Goal: Transaction & Acquisition: Purchase product/service

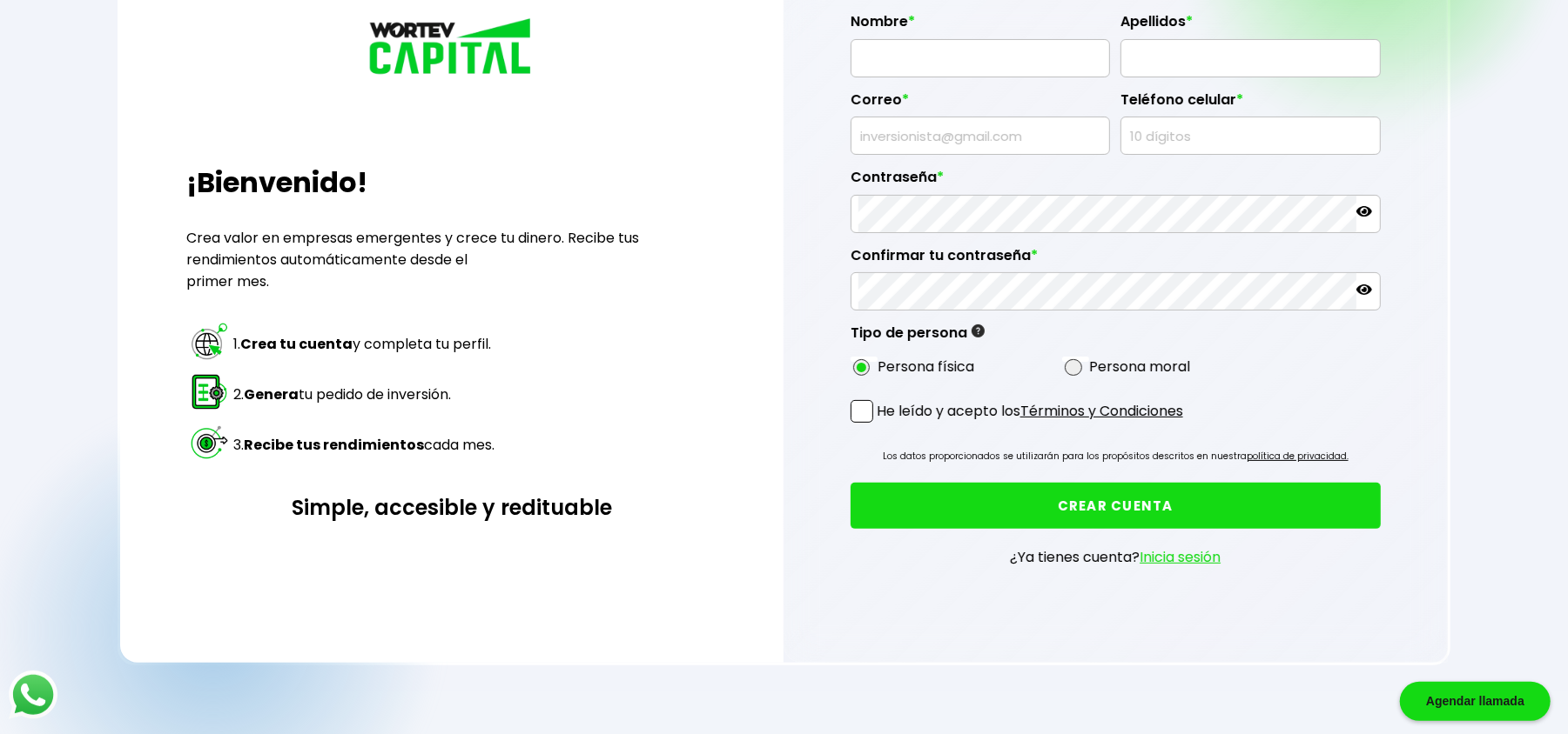
scroll to position [231, 0]
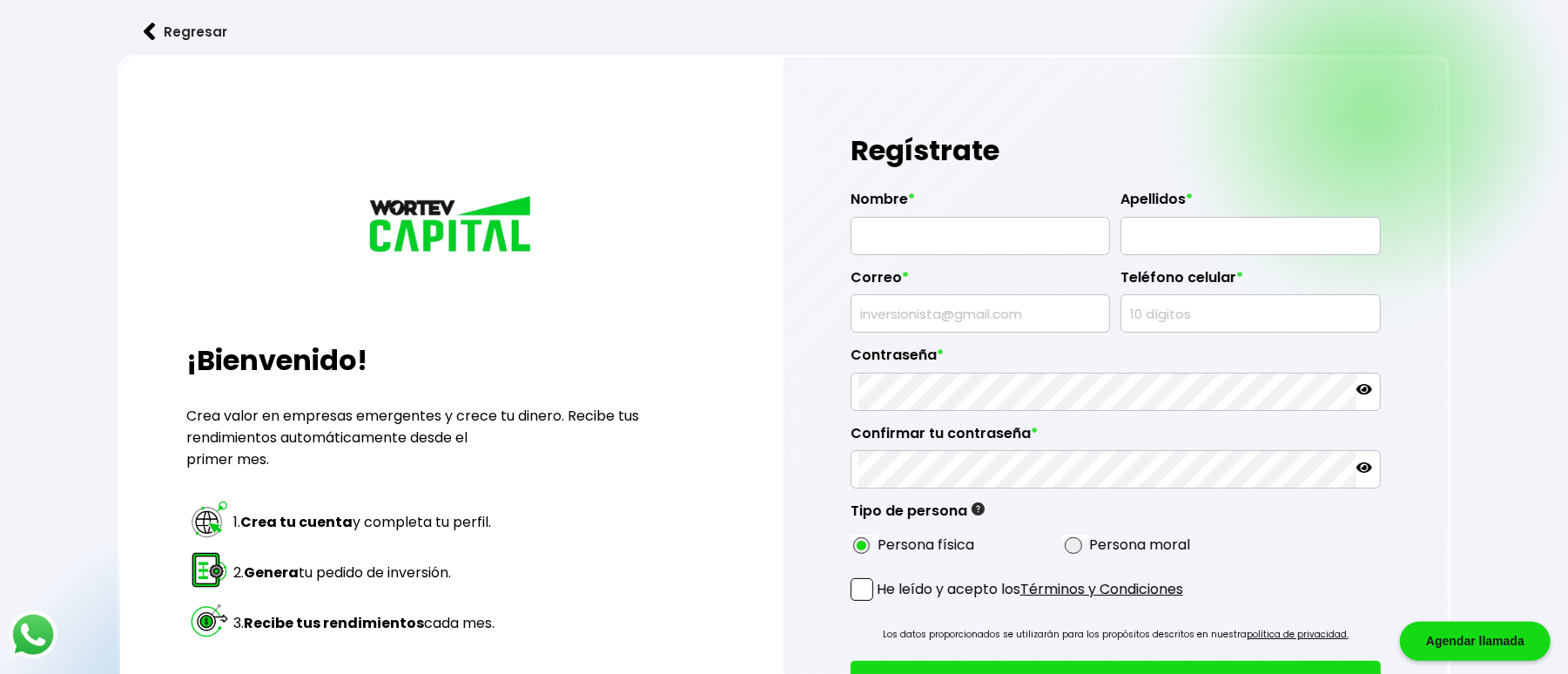
click at [933, 227] on input "text" at bounding box center [980, 236] width 244 height 37
click at [969, 170] on h1 "Regístrate" at bounding box center [1115, 151] width 530 height 53
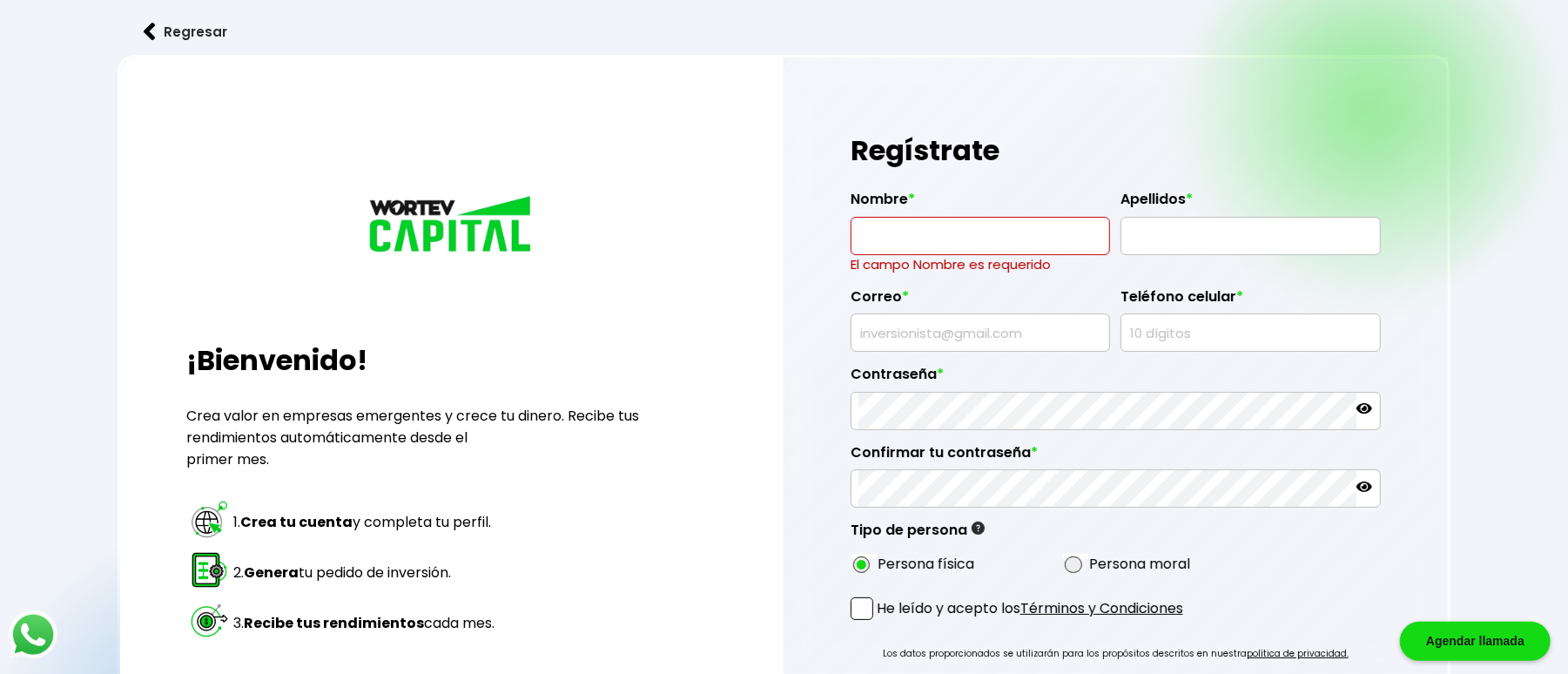
click at [154, 29] on img at bounding box center [150, 31] width 13 height 18
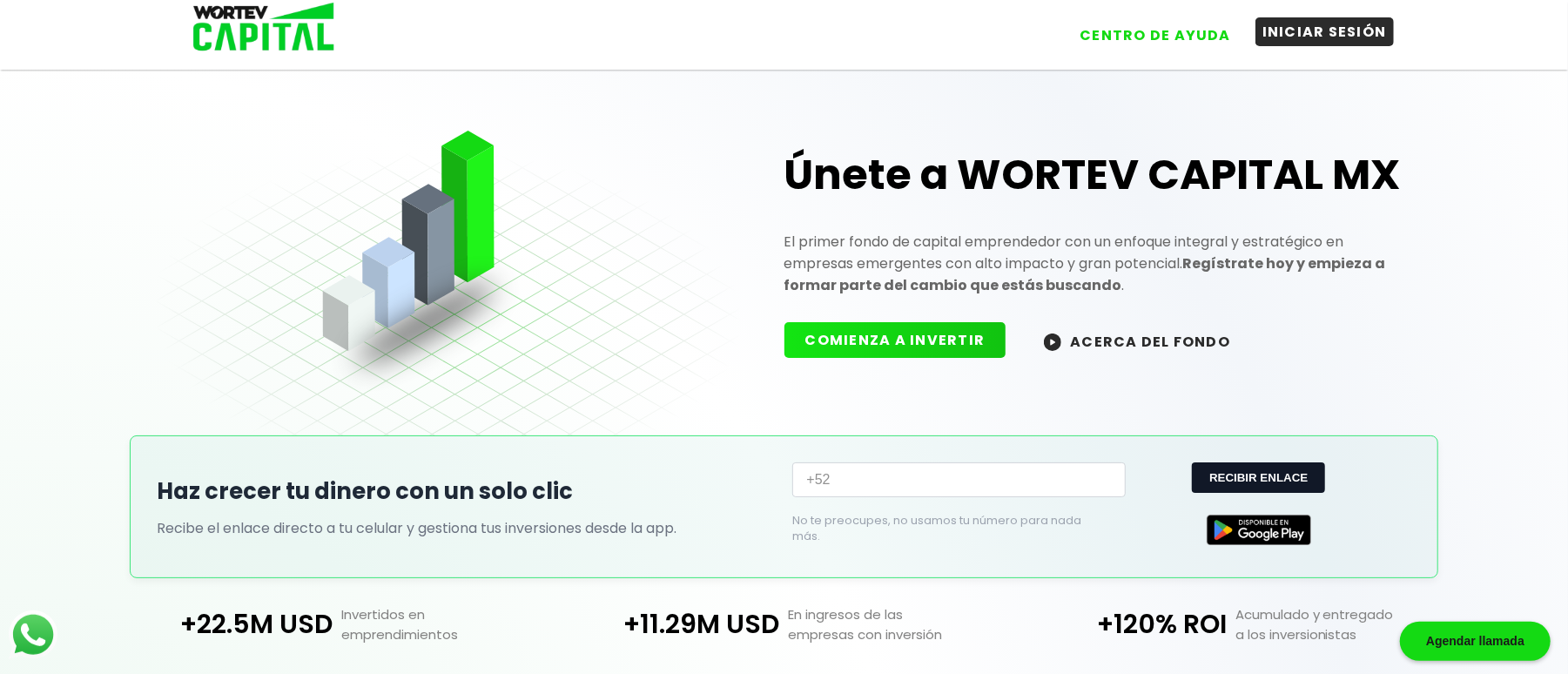
click at [1309, 28] on button "INICIAR SESIÓN" at bounding box center [1325, 32] width 138 height 29
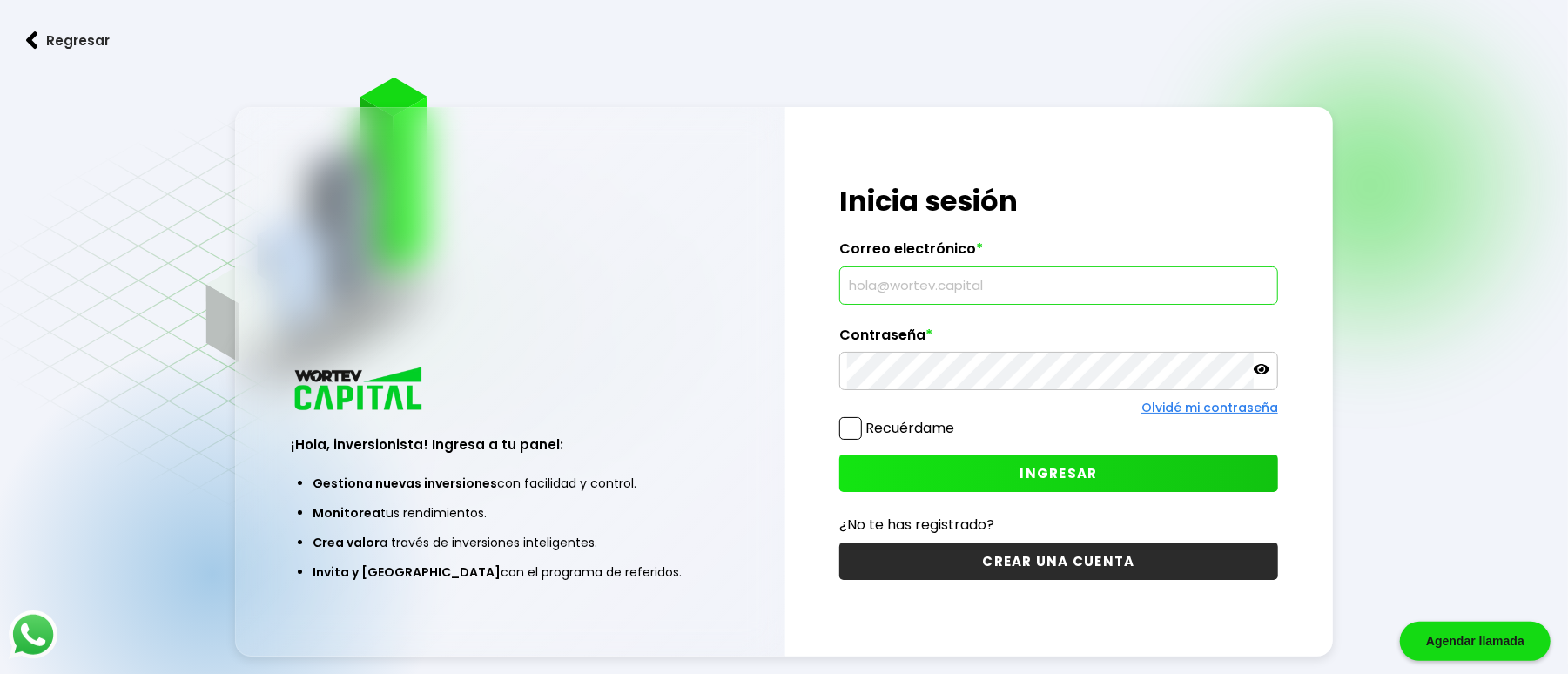
click at [998, 277] on input "text" at bounding box center [1058, 286] width 422 height 37
click at [979, 287] on input "text" at bounding box center [1058, 286] width 422 height 37
type input "t"
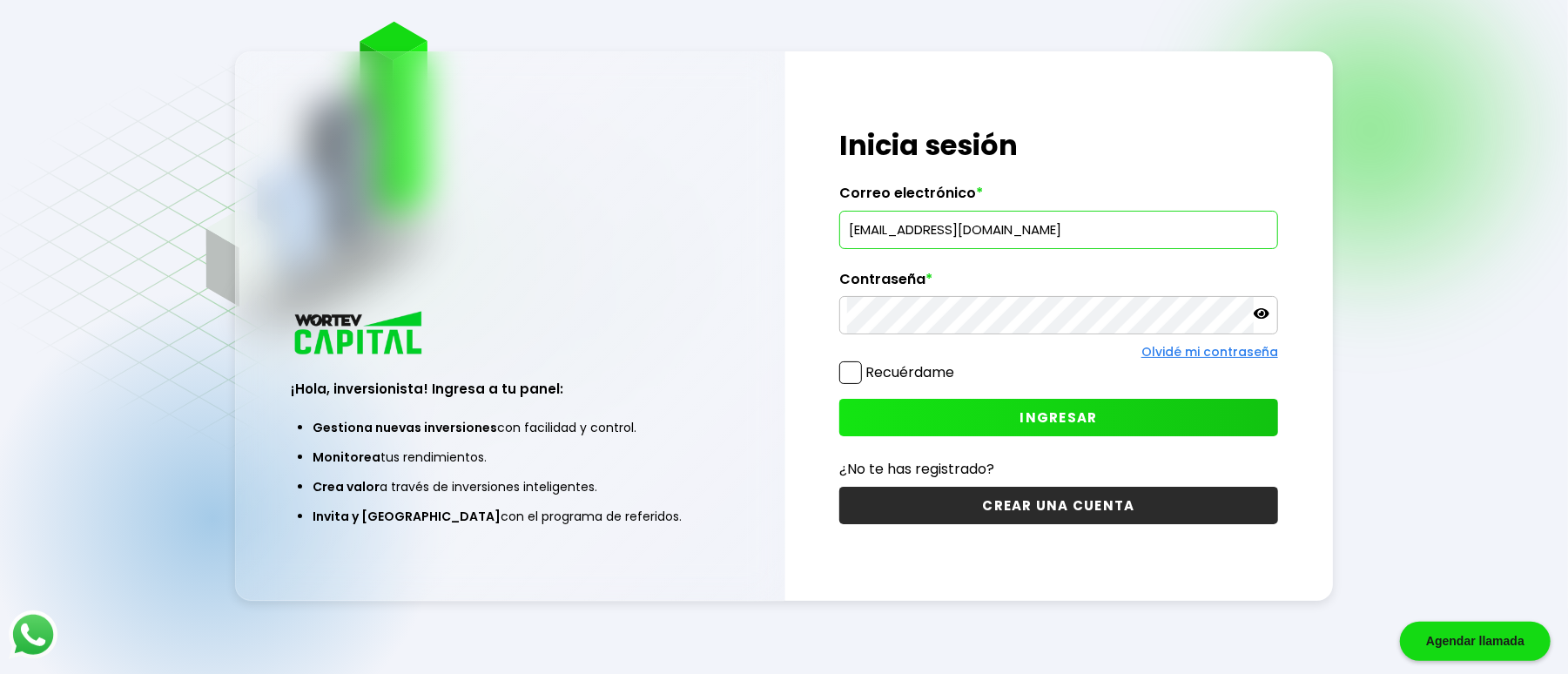
scroll to position [87, 0]
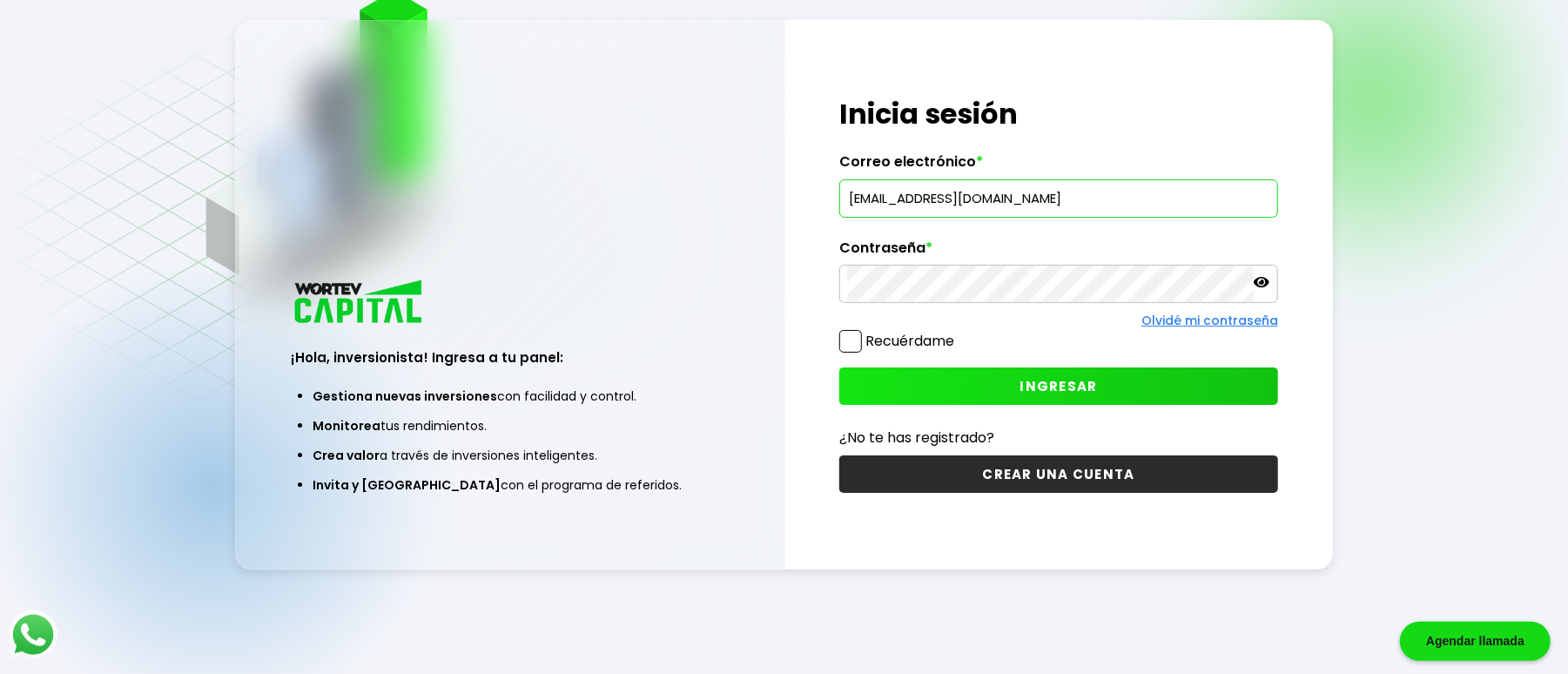
type input "[EMAIL_ADDRESS][DOMAIN_NAME]"
click at [944, 247] on label "Contraseña *" at bounding box center [1058, 252] width 438 height 26
click at [721, 255] on div "¡Hola, inversionista! Ingresa a tu panel: Gestiona nuevas inversiones con facil…" at bounding box center [510, 396] width 548 height 346
click at [750, 352] on div "¡Hola, inversionista! Ingresa a tu panel: Gestiona nuevas inversiones con facil…" at bounding box center [510, 396] width 548 height 346
click at [897, 344] on label "Recuérdame" at bounding box center [909, 340] width 89 height 20
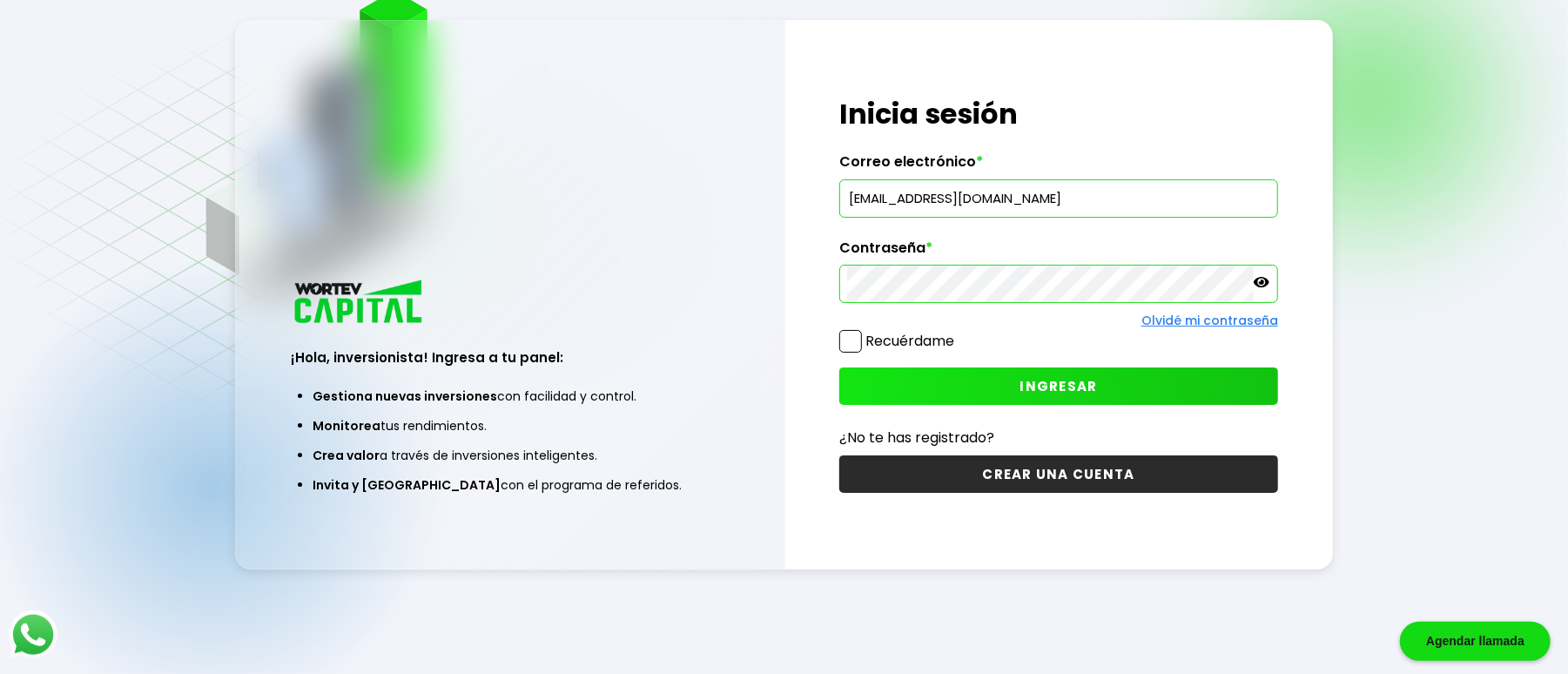
click at [957, 333] on input "Recuérdame" at bounding box center [957, 333] width 0 height 0
click at [924, 388] on button "INGRESAR" at bounding box center [1058, 386] width 438 height 37
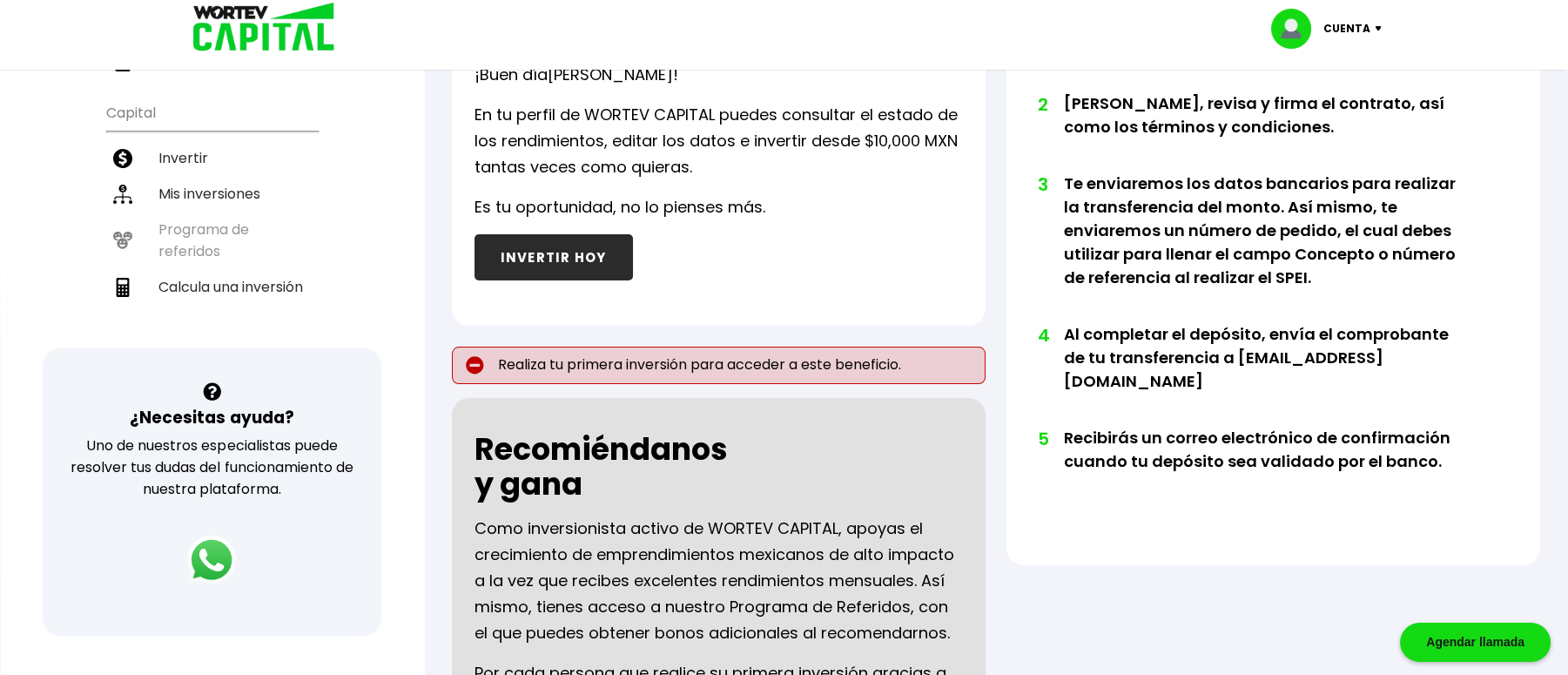
scroll to position [348, 0]
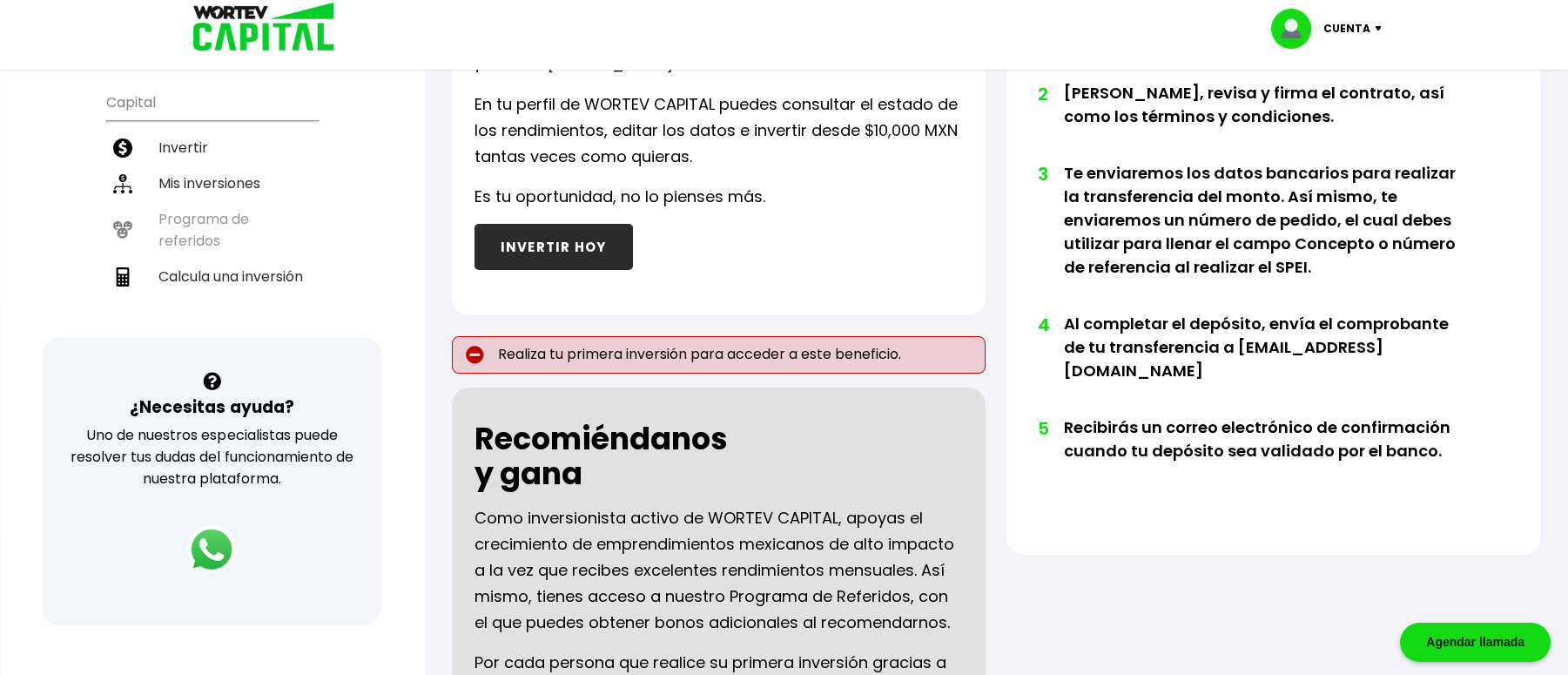
click at [584, 235] on button "INVERTIR HOY" at bounding box center [553, 246] width 159 height 46
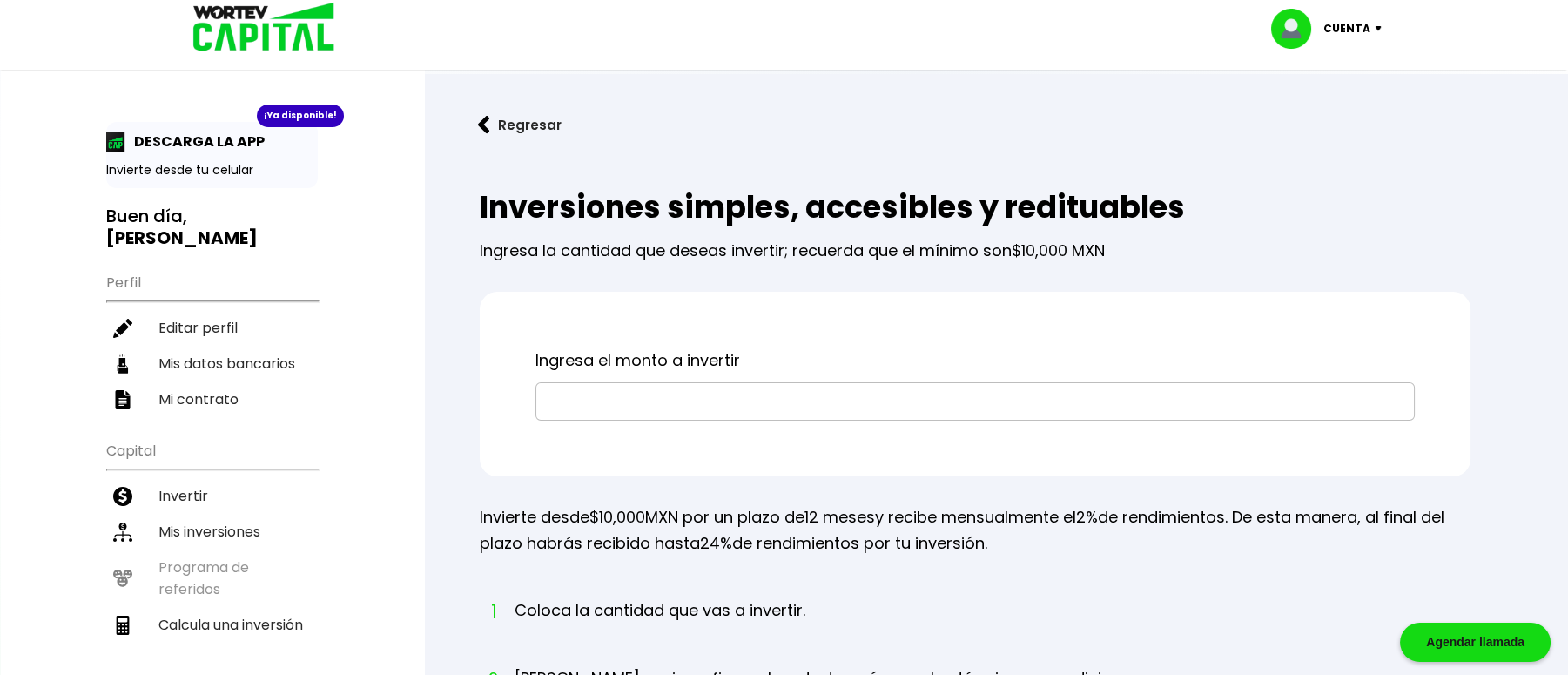
click at [495, 116] on button "Regresar" at bounding box center [519, 124] width 136 height 46
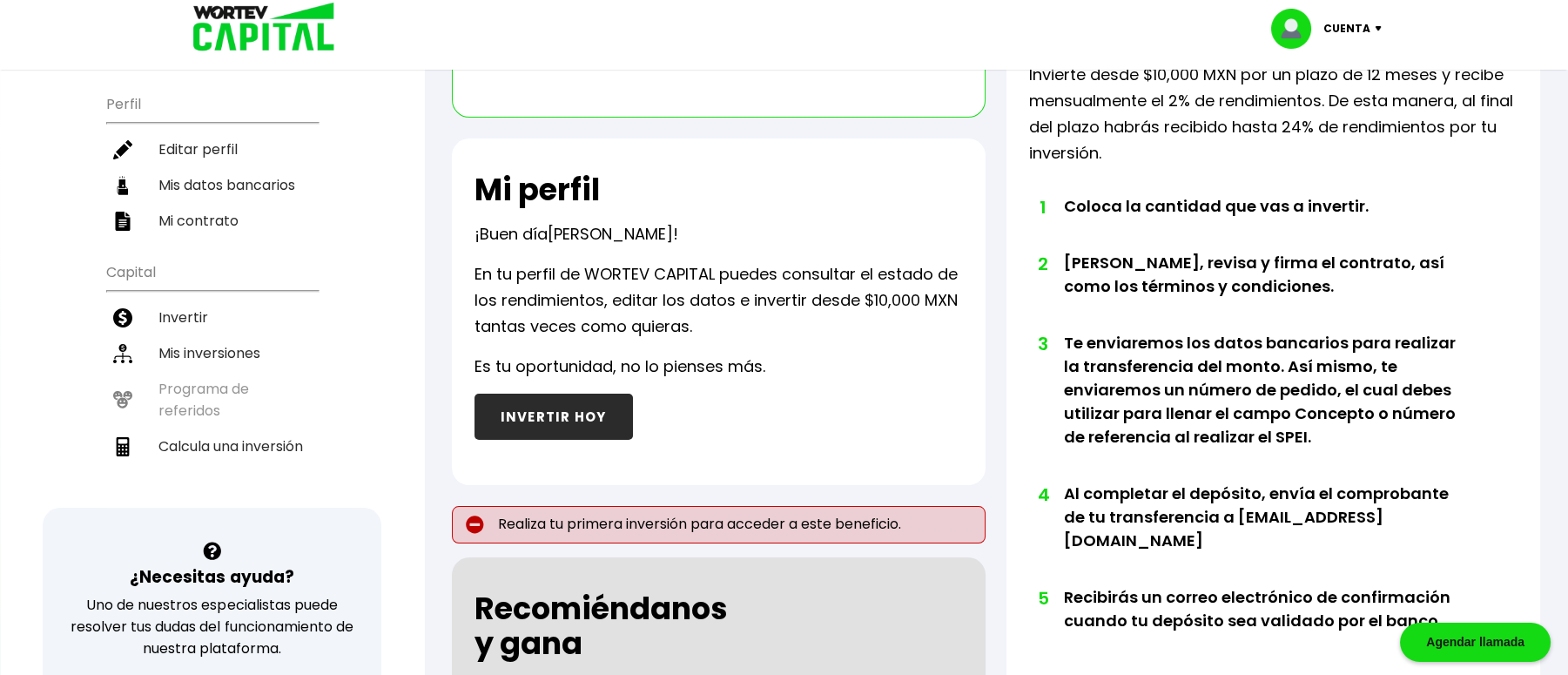
scroll to position [231, 0]
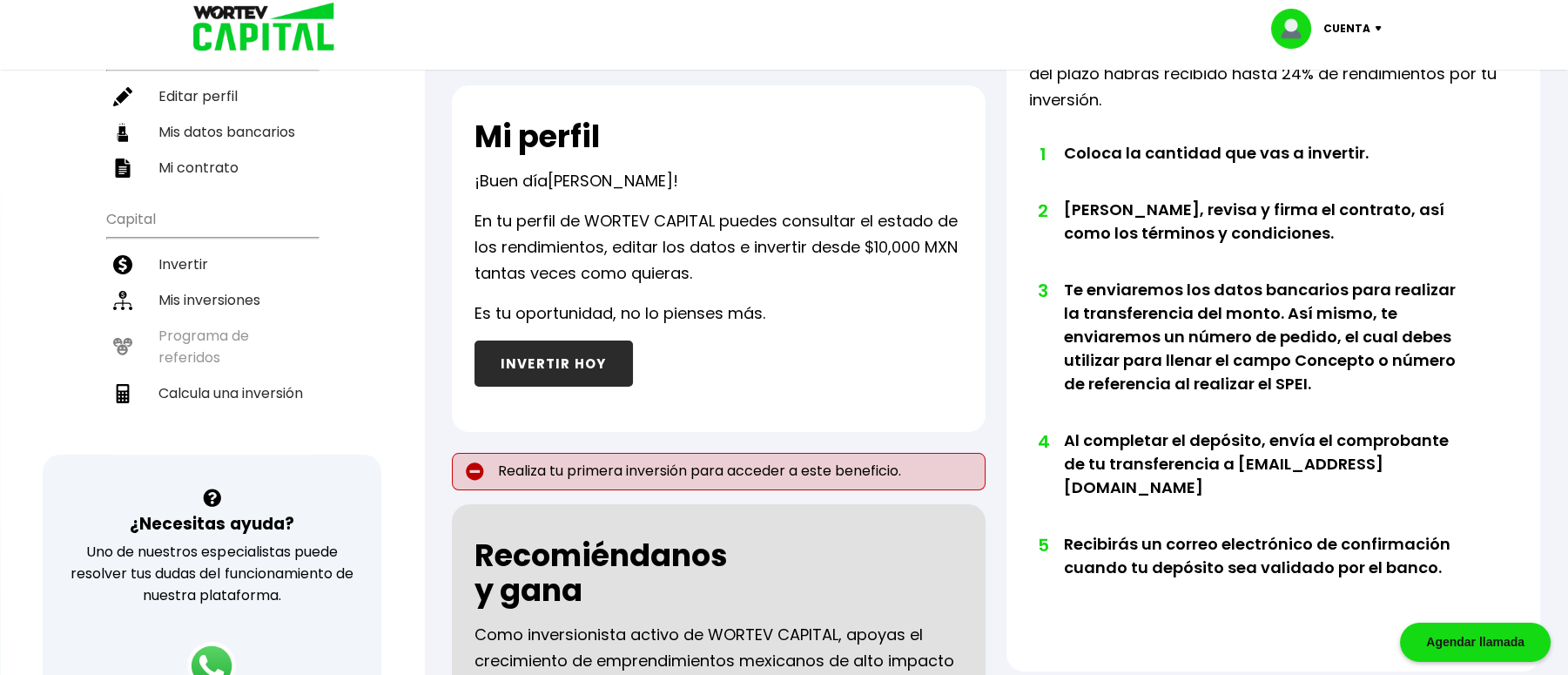
click at [576, 363] on button "INVERTIR HOY" at bounding box center [553, 363] width 159 height 46
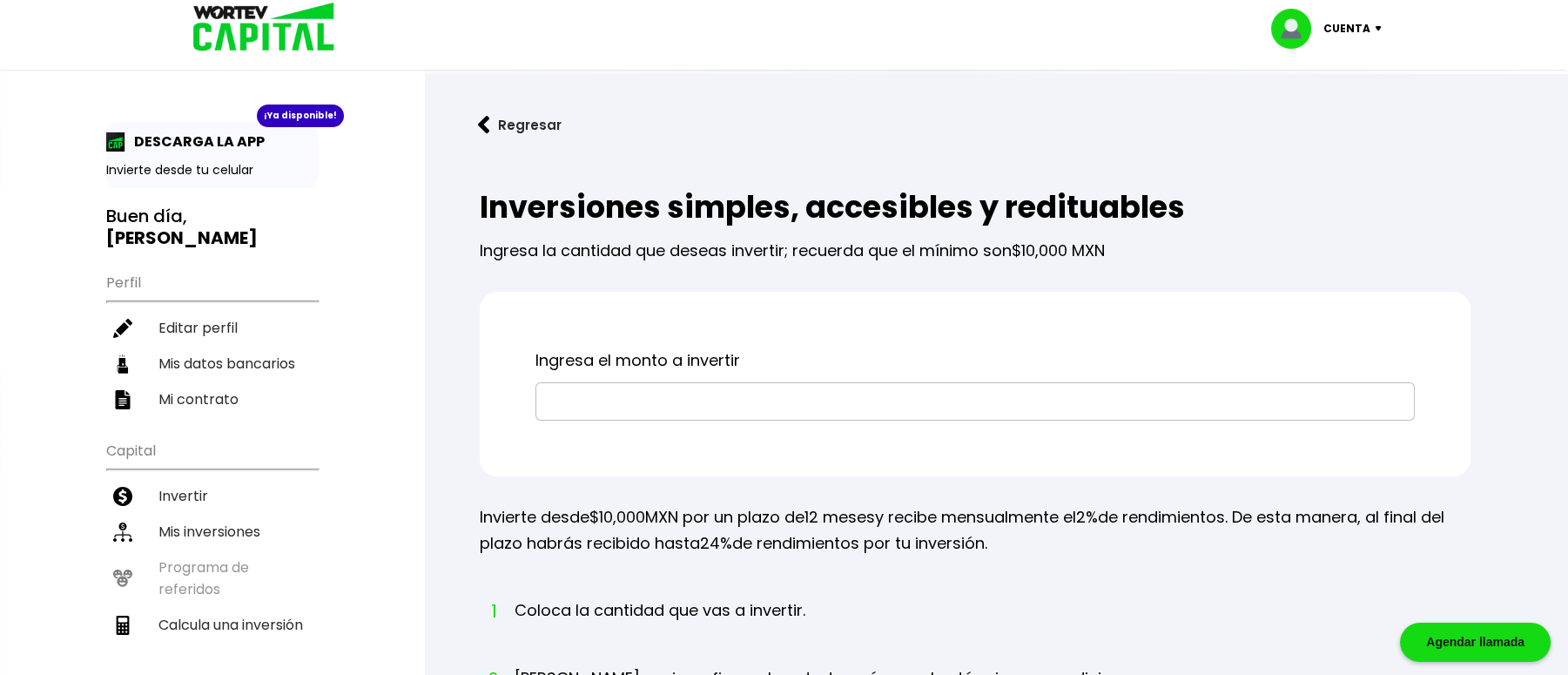
click at [50, 210] on div "¡Ya disponible! DESCARGA LA APP Invierte desde tu celular Buen día, [PERSON_NAM…" at bounding box center [212, 569] width 423 height 1104
click at [816, 408] on input "text" at bounding box center [975, 402] width 864 height 37
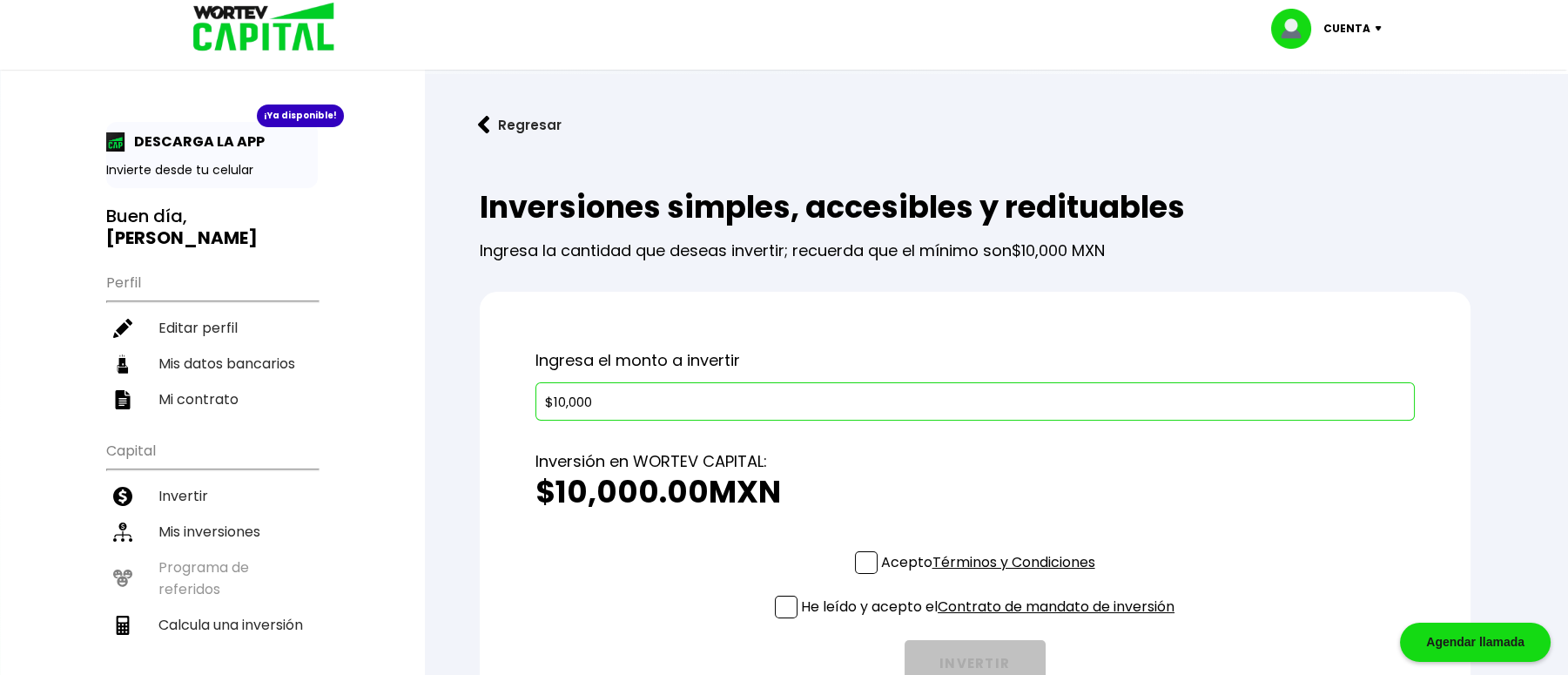
type input "$10,000"
click at [857, 558] on span at bounding box center [866, 562] width 22 height 22
click at [991, 576] on input "Acepto Términos y Condiciones" at bounding box center [991, 576] width 0 height 0
click at [787, 602] on span at bounding box center [786, 606] width 22 height 22
click at [991, 620] on input "He leído y acepto el Contrato de mandato de inversión" at bounding box center [991, 620] width 0 height 0
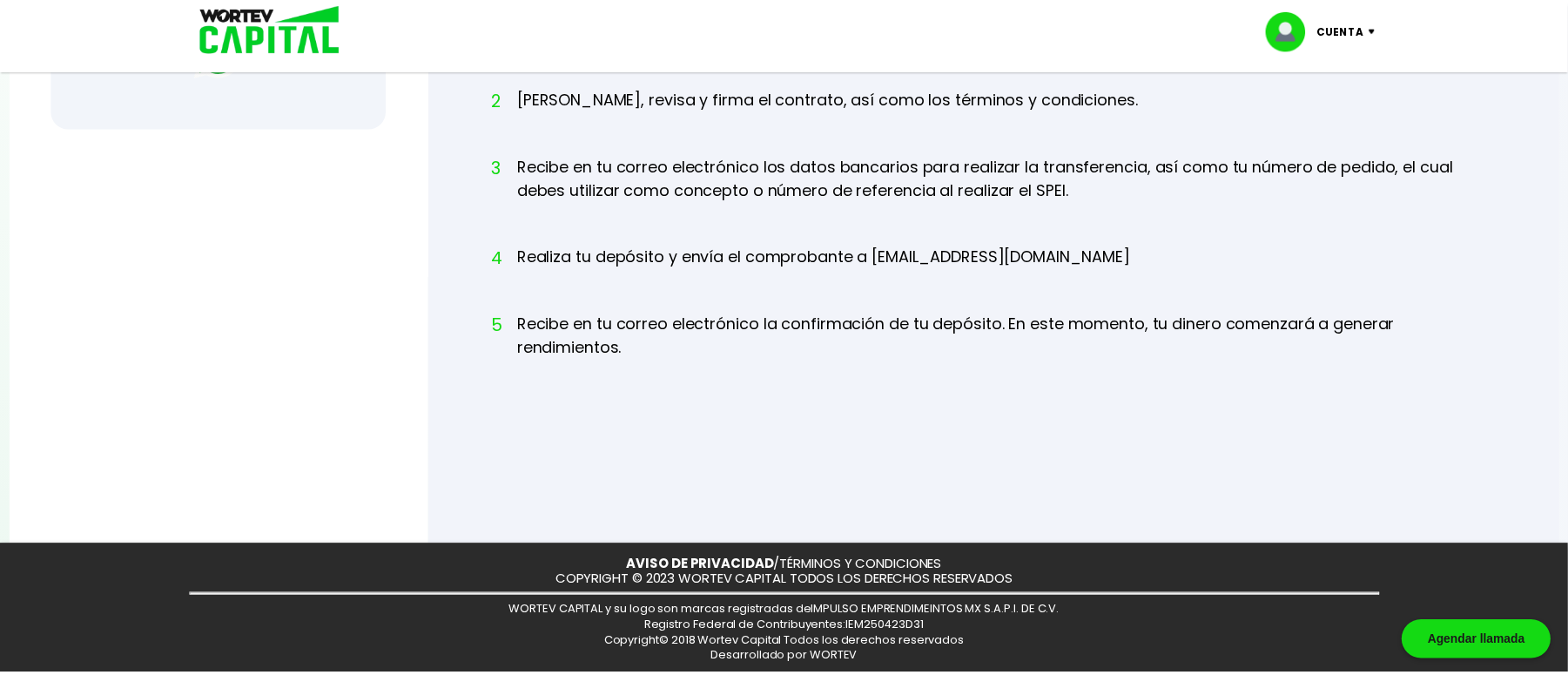
scroll to position [157, 0]
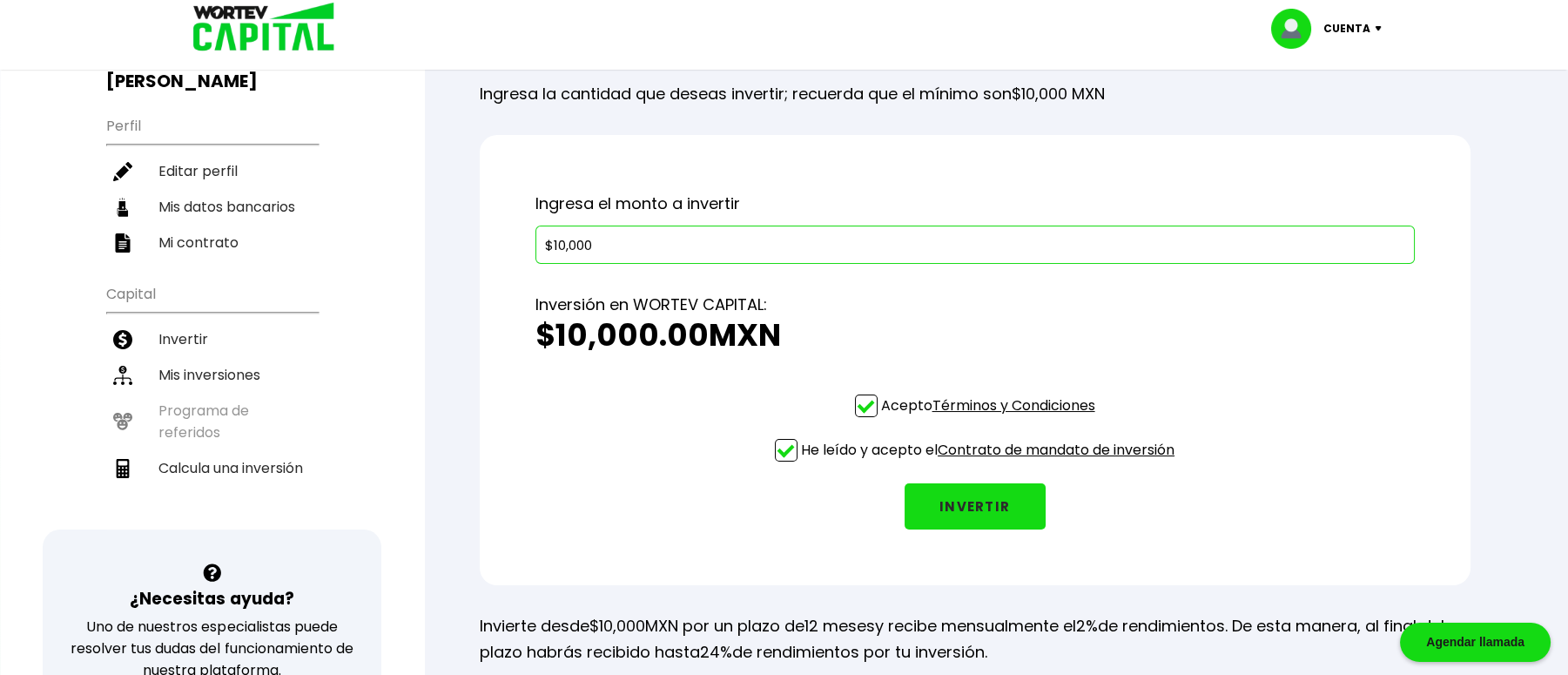
click at [965, 502] on button "INVERTIR" at bounding box center [975, 506] width 141 height 46
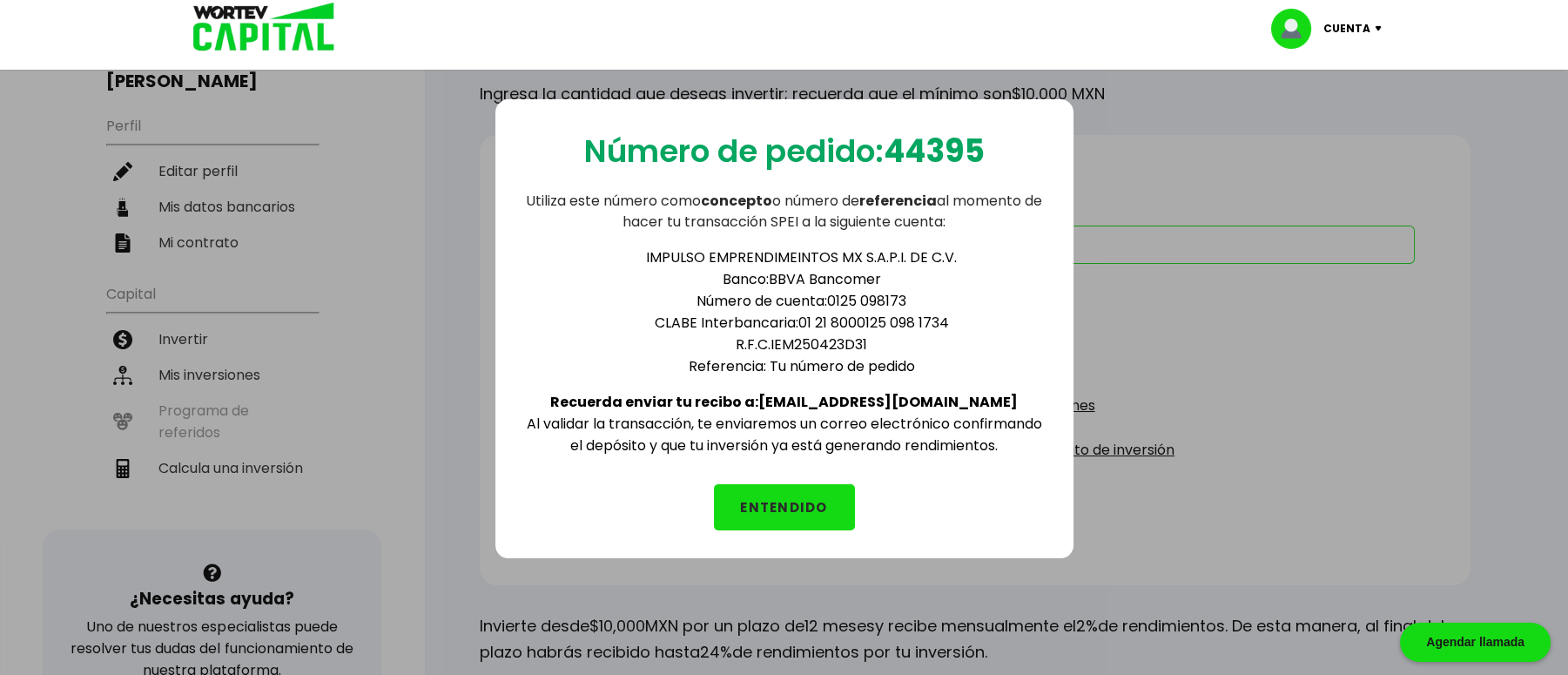
click at [796, 503] on button "ENTENDIDO" at bounding box center [784, 507] width 141 height 46
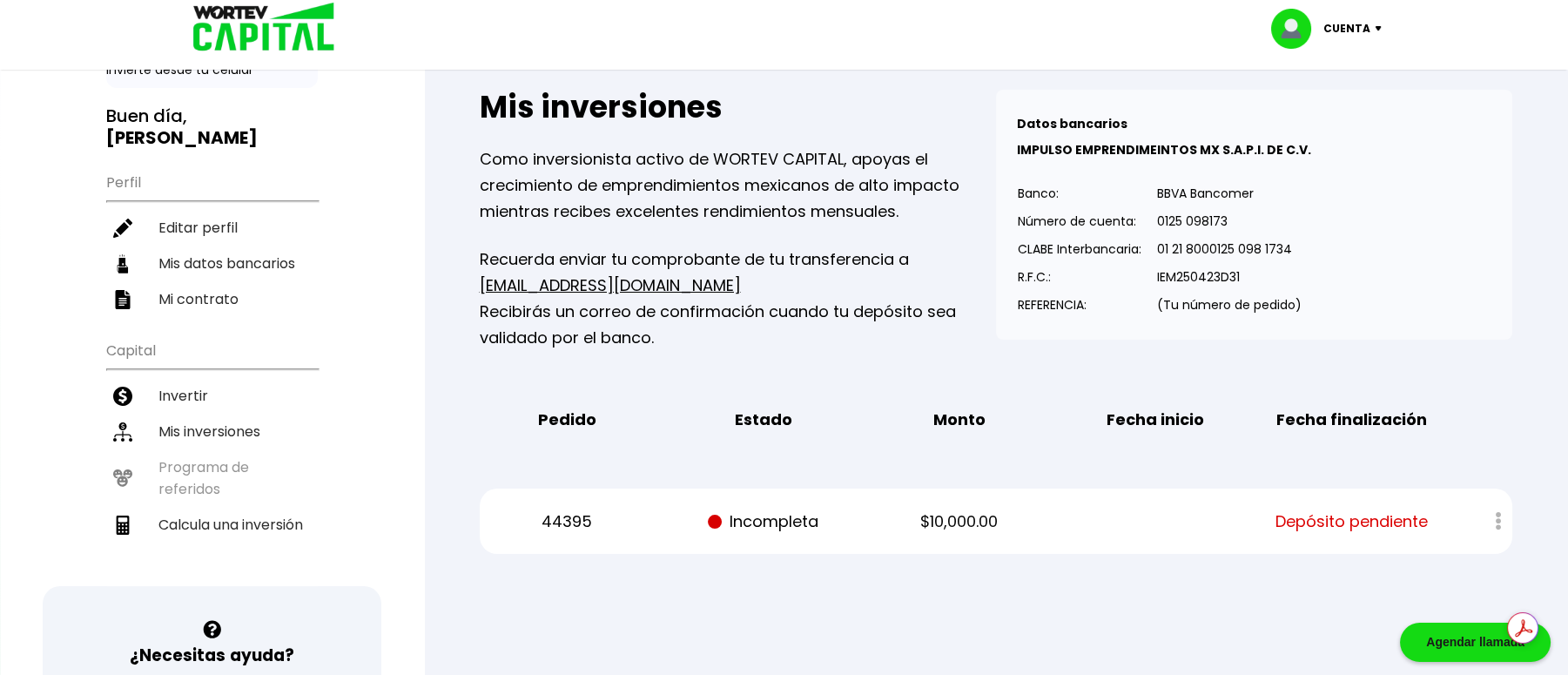
scroll to position [231, 0]
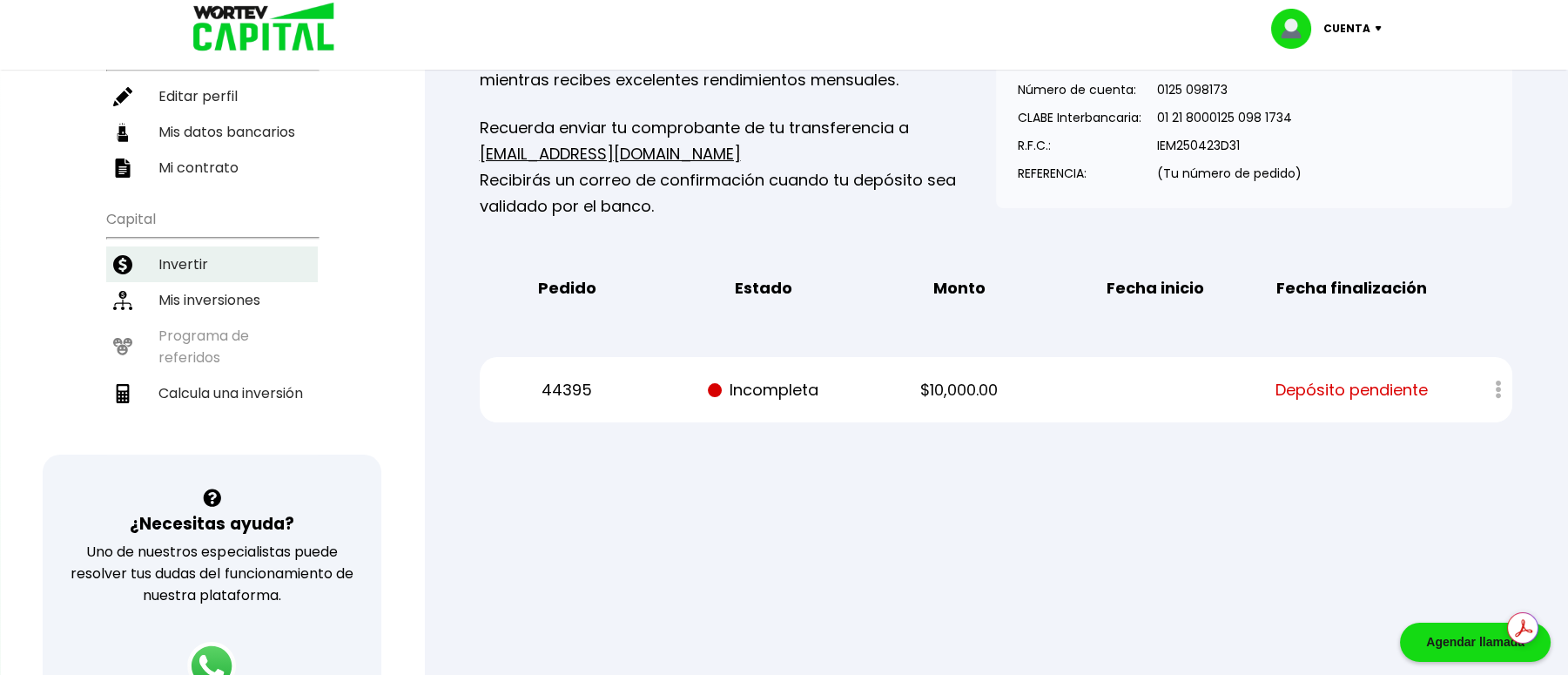
click at [196, 256] on li "Invertir" at bounding box center [211, 264] width 211 height 36
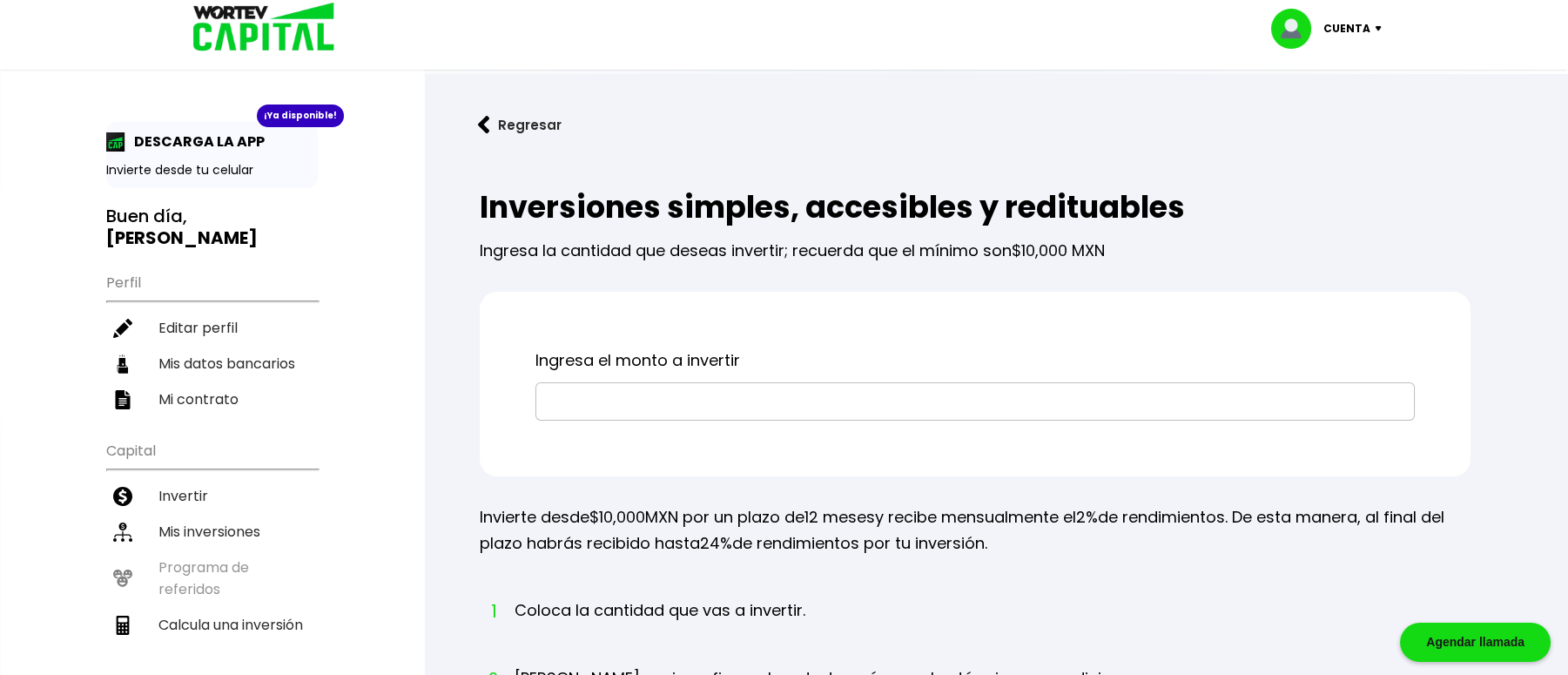
click at [822, 391] on input "text" at bounding box center [975, 402] width 864 height 37
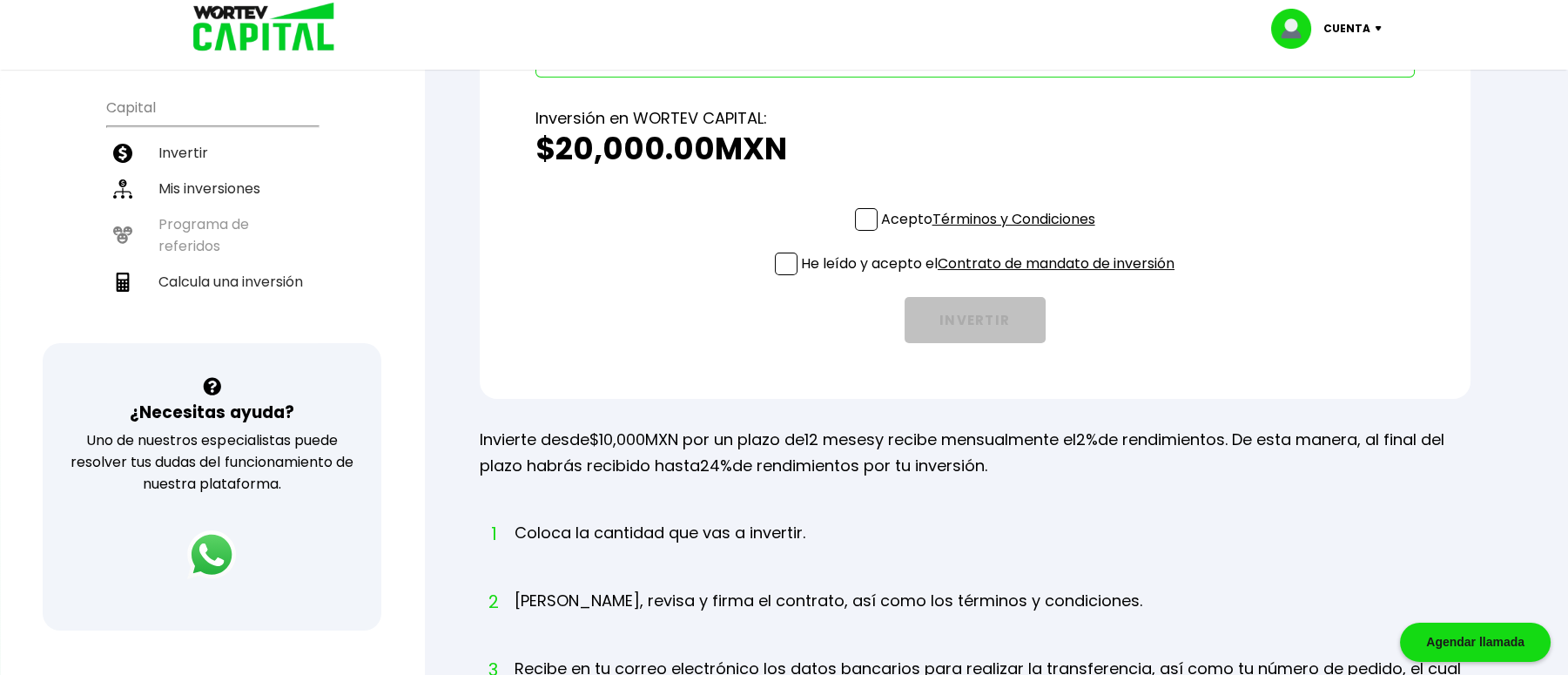
scroll to position [348, 0]
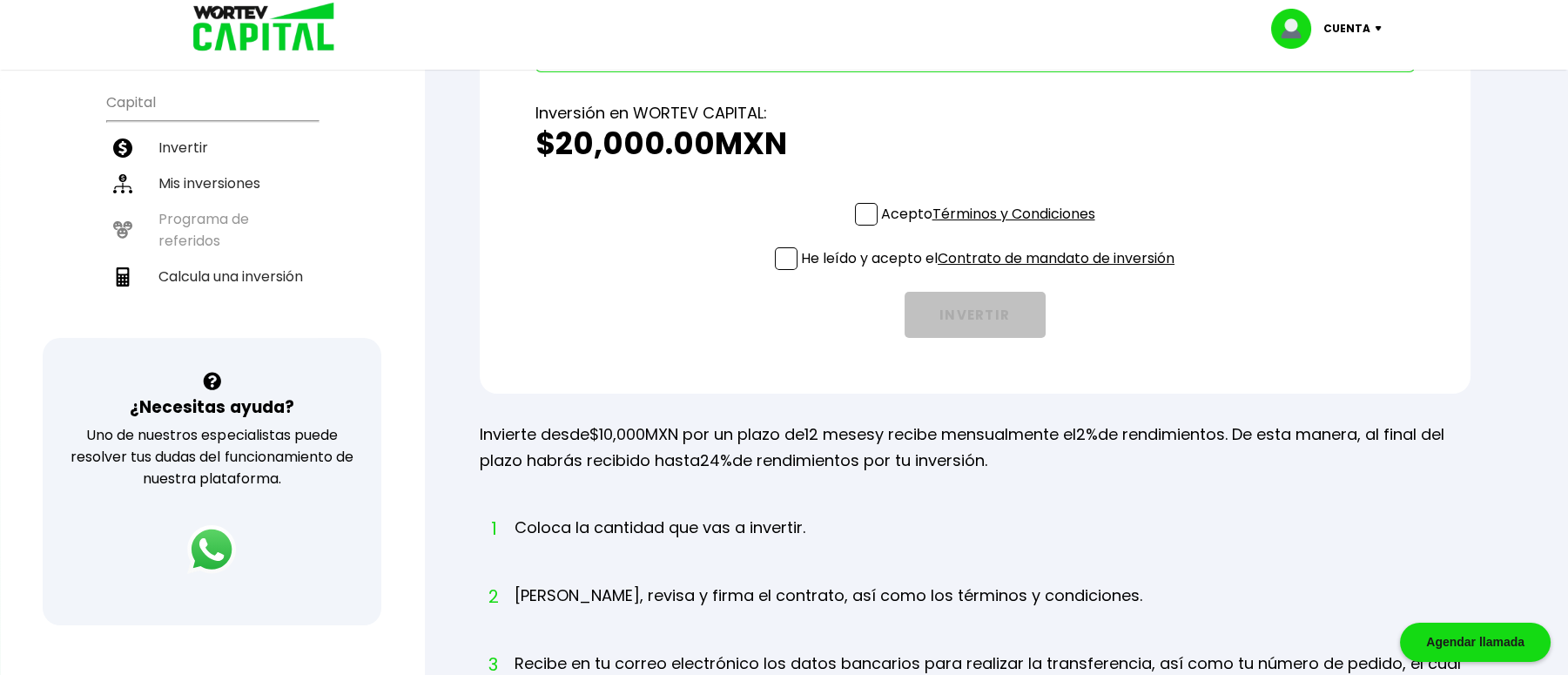
type input "$20,000"
click at [868, 228] on div "Acepto Términos y Condiciones" at bounding box center [975, 218] width 240 height 30
click at [861, 223] on span at bounding box center [866, 214] width 22 height 22
click at [991, 228] on input "Acepto Términos y Condiciones" at bounding box center [991, 228] width 0 height 0
click at [795, 255] on label "He leído y acepto el Contrato de mandato de inversión" at bounding box center [975, 258] width 400 height 21
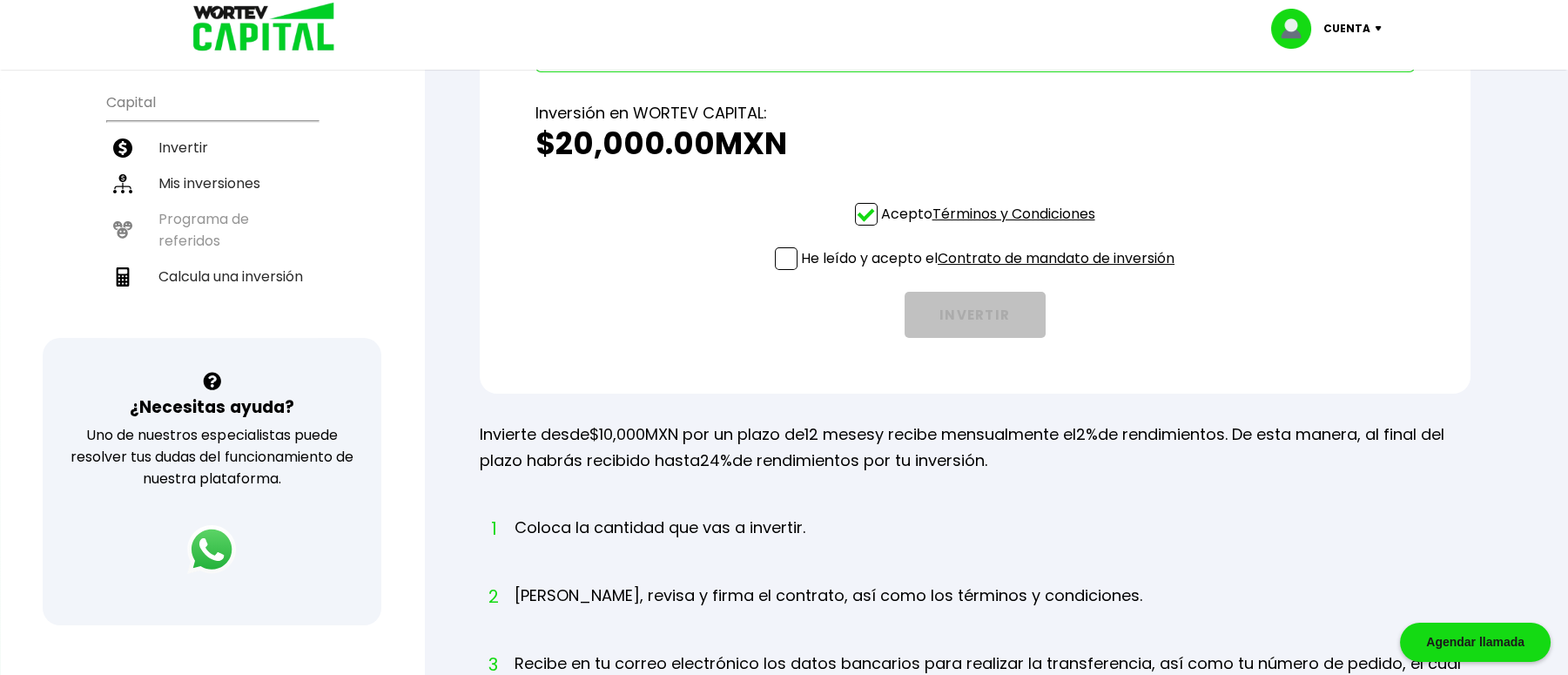
click at [991, 271] on input "He leído y acepto el Contrato de mandato de inversión" at bounding box center [991, 271] width 0 height 0
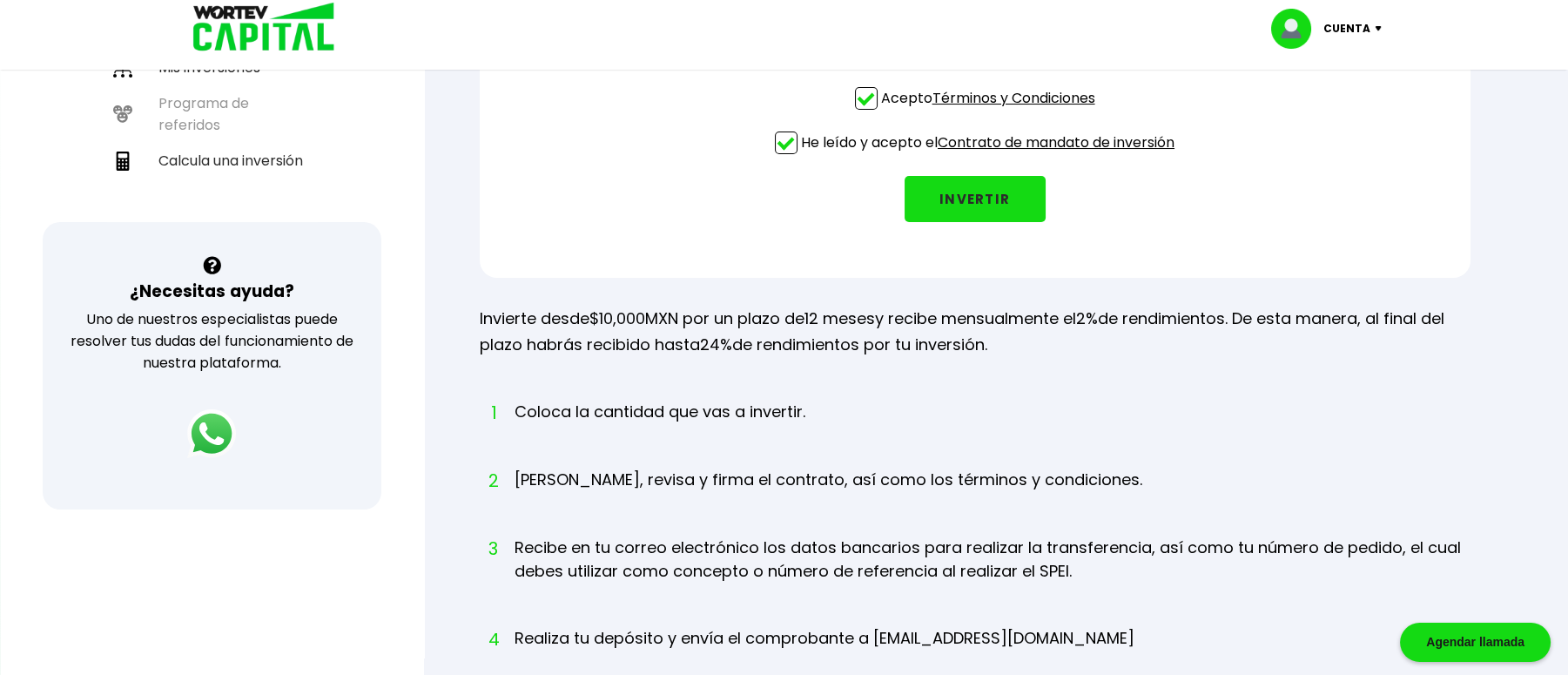
click at [950, 224] on div "Ingresa el monto a invertir $20,000 Inversión en WORTEV CAPITAL: $20,000.00 MXN…" at bounding box center [975, 53] width 990 height 450
click at [957, 207] on button "INVERTIR" at bounding box center [975, 198] width 141 height 46
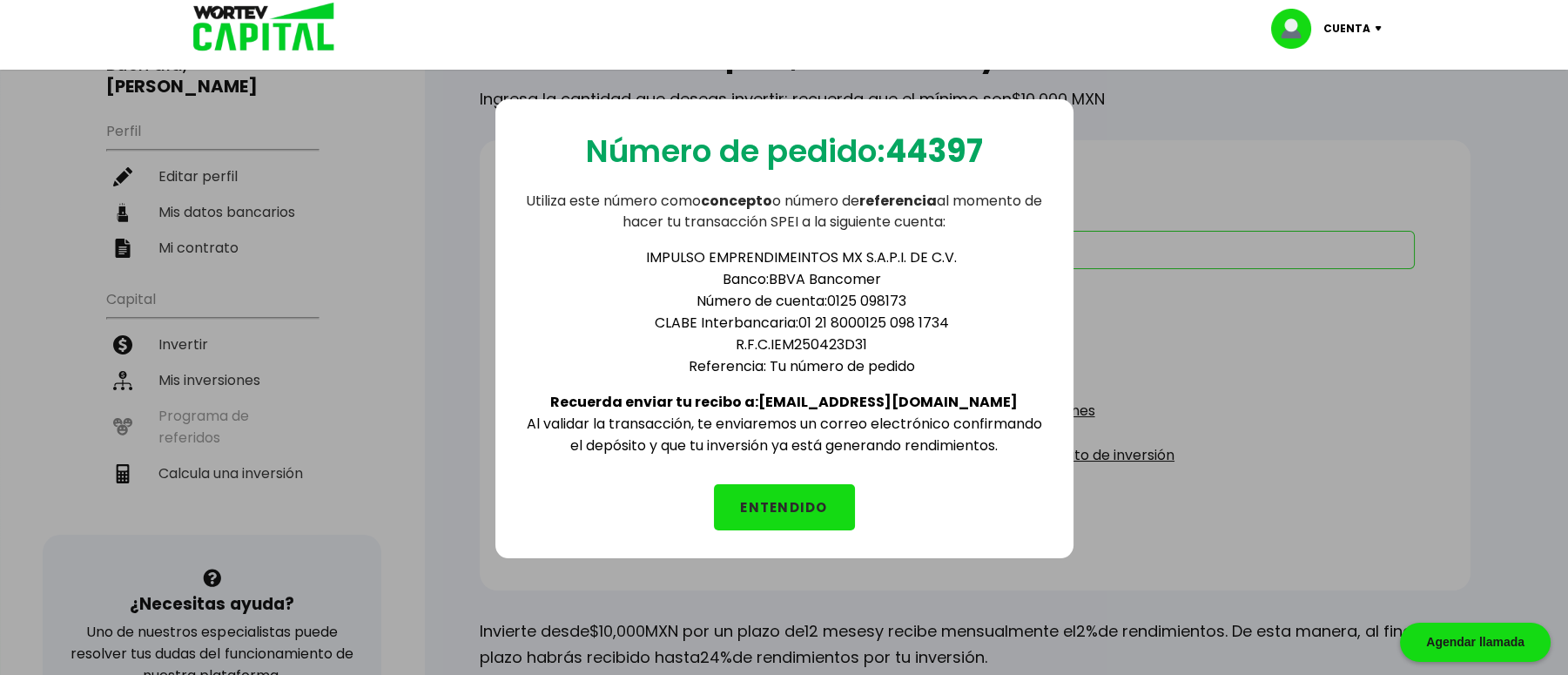
scroll to position [150, 0]
